Goal: Task Accomplishment & Management: Use online tool/utility

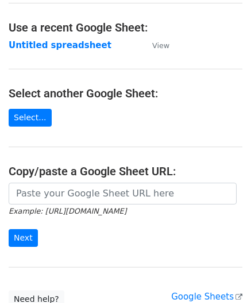
scroll to position [57, 0]
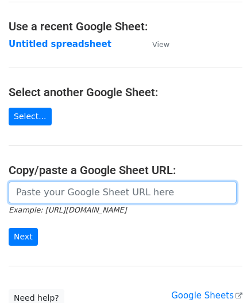
click at [38, 188] on input "url" at bounding box center [123, 193] width 228 height 22
paste input "https://docs.google.com/spreadsheets/d/1JxWc_IuGM-tCcrKy-Pi0kyzrO0st5XKSa53XwEa…"
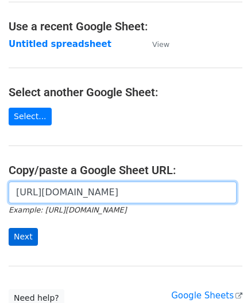
type input "https://docs.google.com/spreadsheets/d/1JxWc_IuGM-tCcrKy-Pi0kyzrO0st5XKSa53XwEa…"
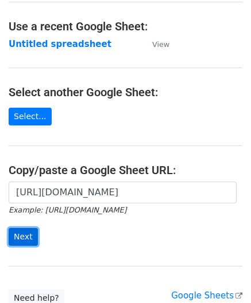
click at [24, 234] on input "Next" at bounding box center [23, 237] width 29 height 18
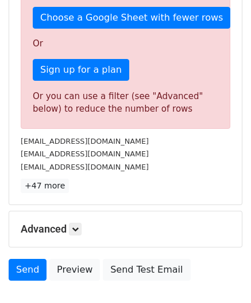
scroll to position [387, 0]
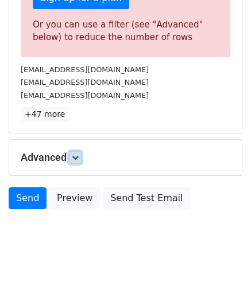
click at [77, 154] on icon at bounding box center [75, 157] width 7 height 7
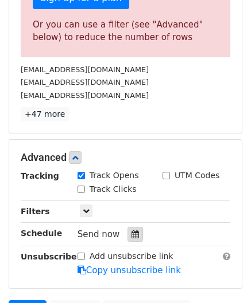
click at [131, 231] on icon at bounding box center [134, 234] width 7 height 8
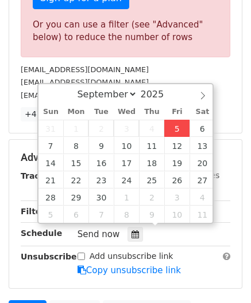
type input "[DATE] 12:00"
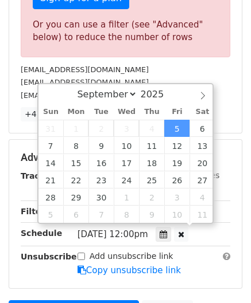
scroll to position [0, 0]
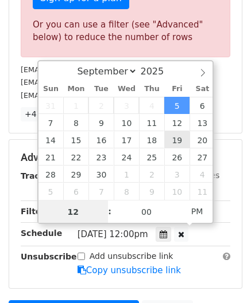
paste input "0"
type input "10"
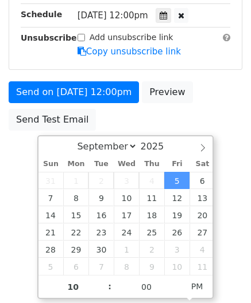
type input "[DATE] 22:00"
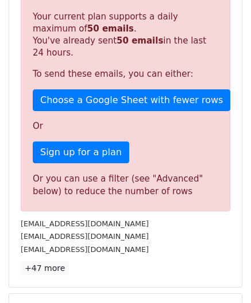
scroll to position [526, 0]
